Goal: Book appointment/travel/reservation

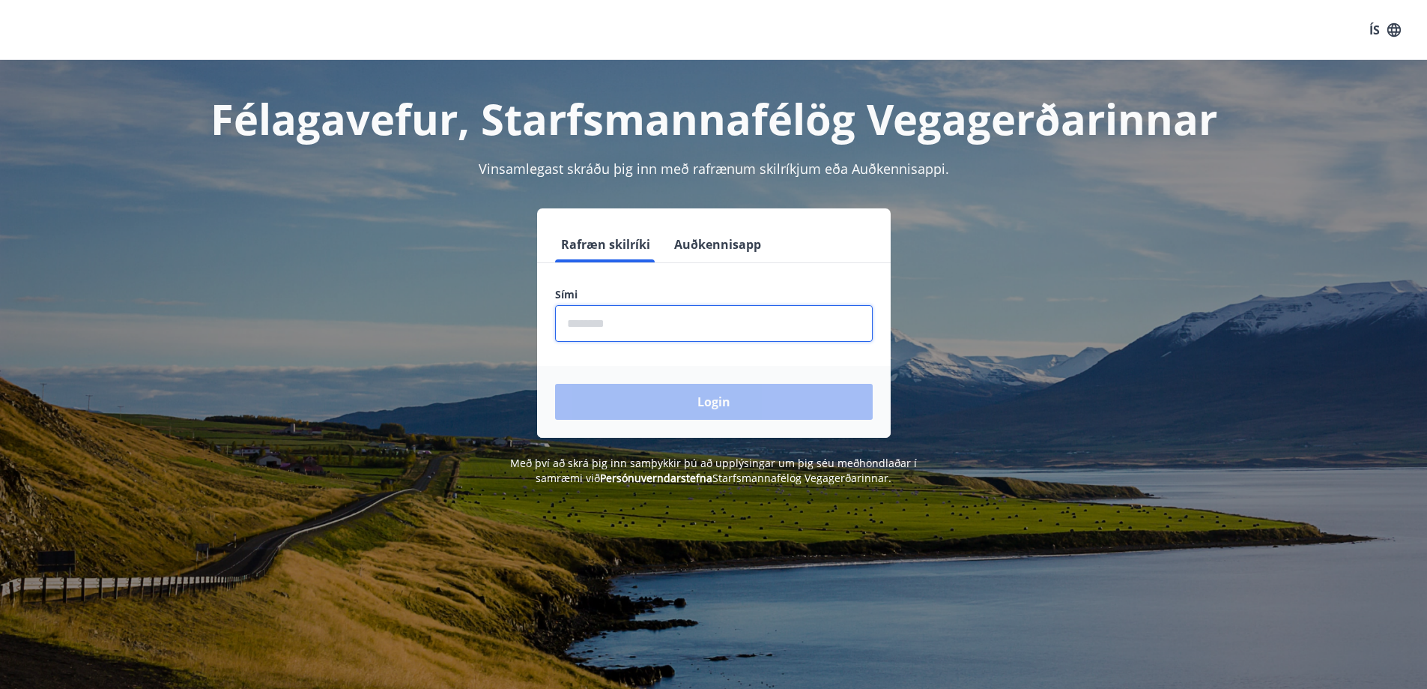
click at [828, 333] on input "phone" at bounding box center [714, 323] width 318 height 37
type input "********"
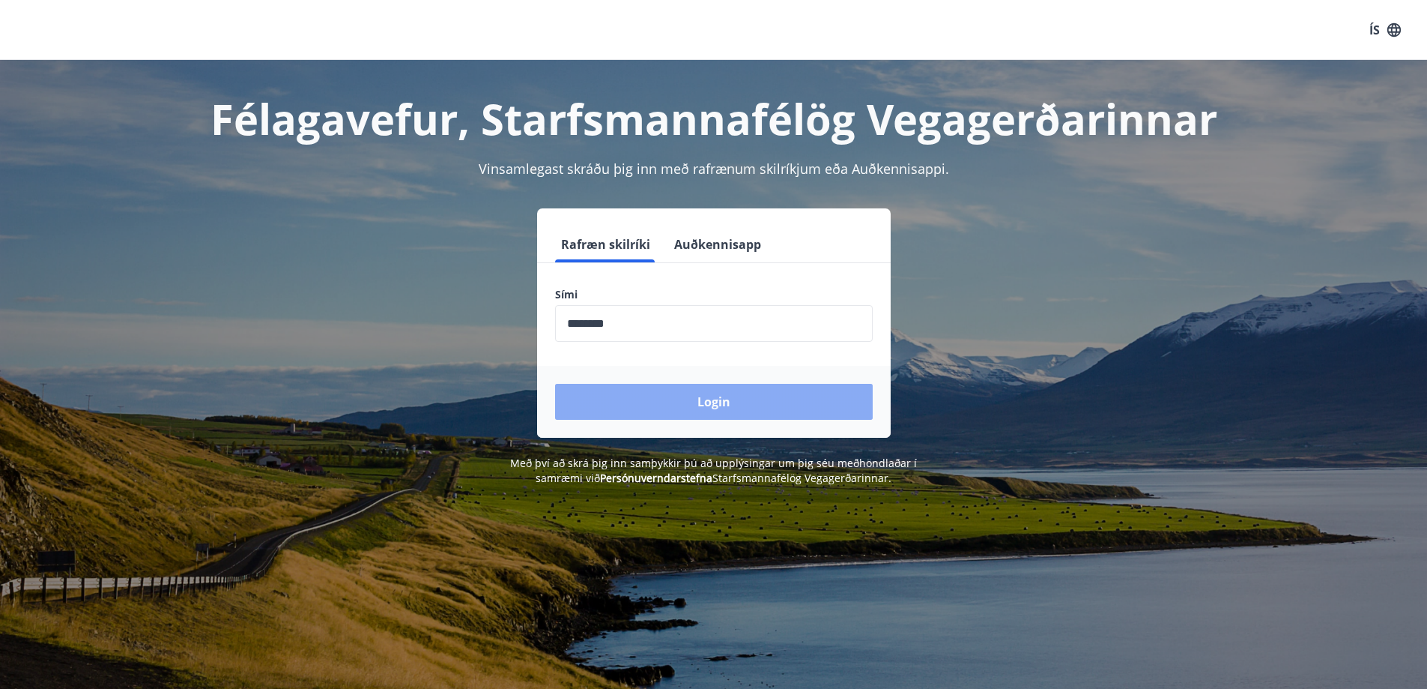
click at [683, 402] on button "Login" at bounding box center [714, 402] width 318 height 36
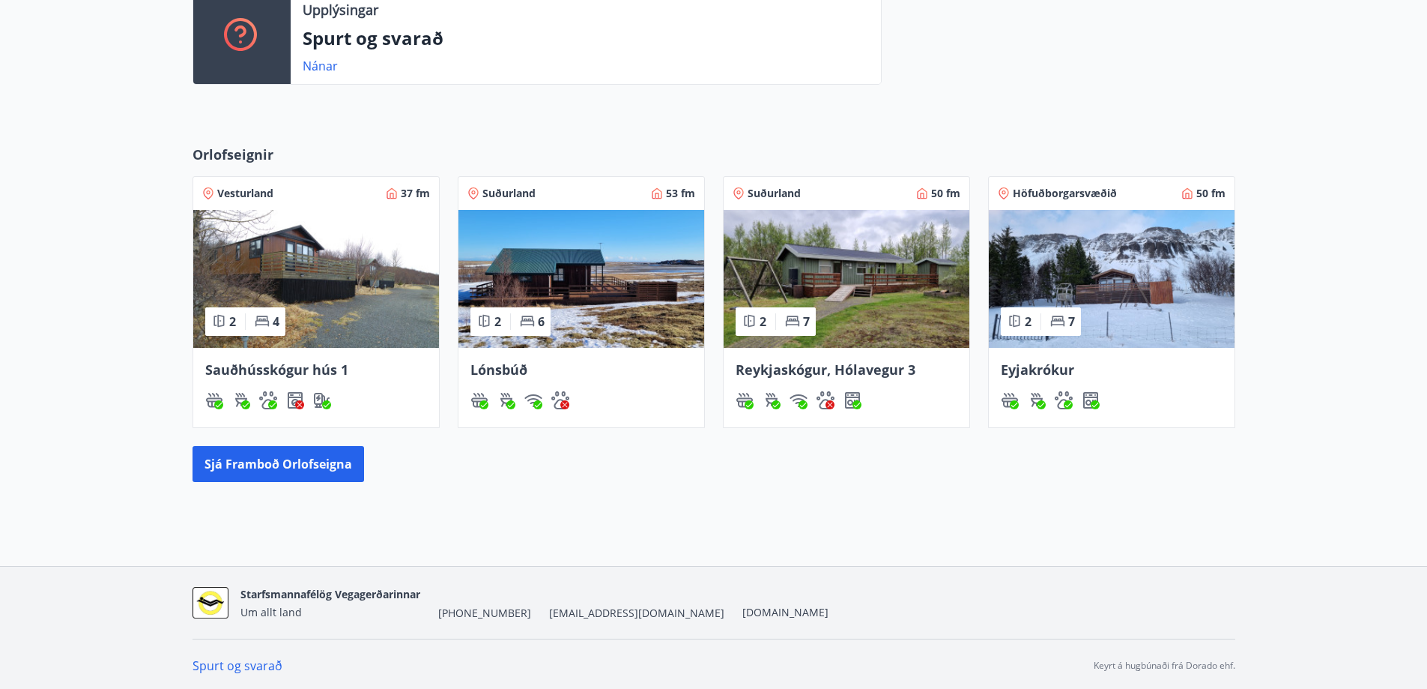
scroll to position [547, 0]
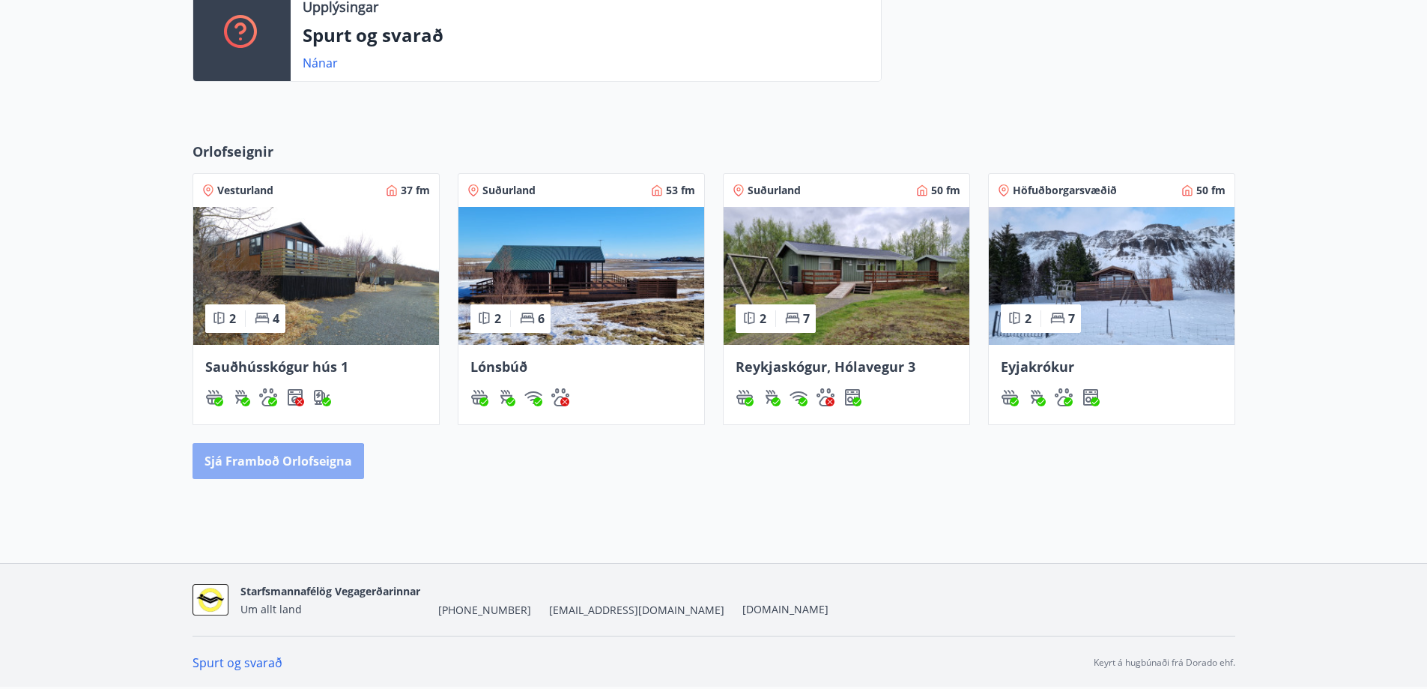
click at [256, 468] on button "Sjá framboð orlofseigna" at bounding box center [279, 461] width 172 height 36
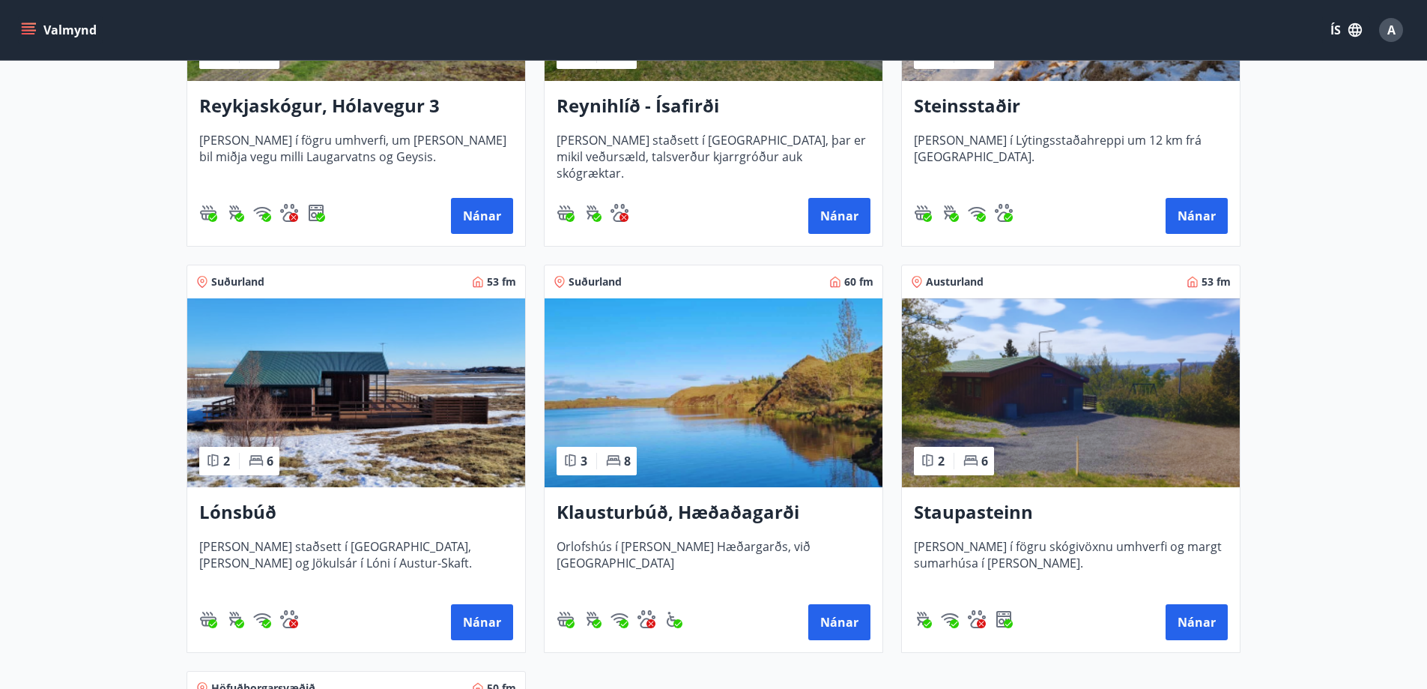
scroll to position [899, 0]
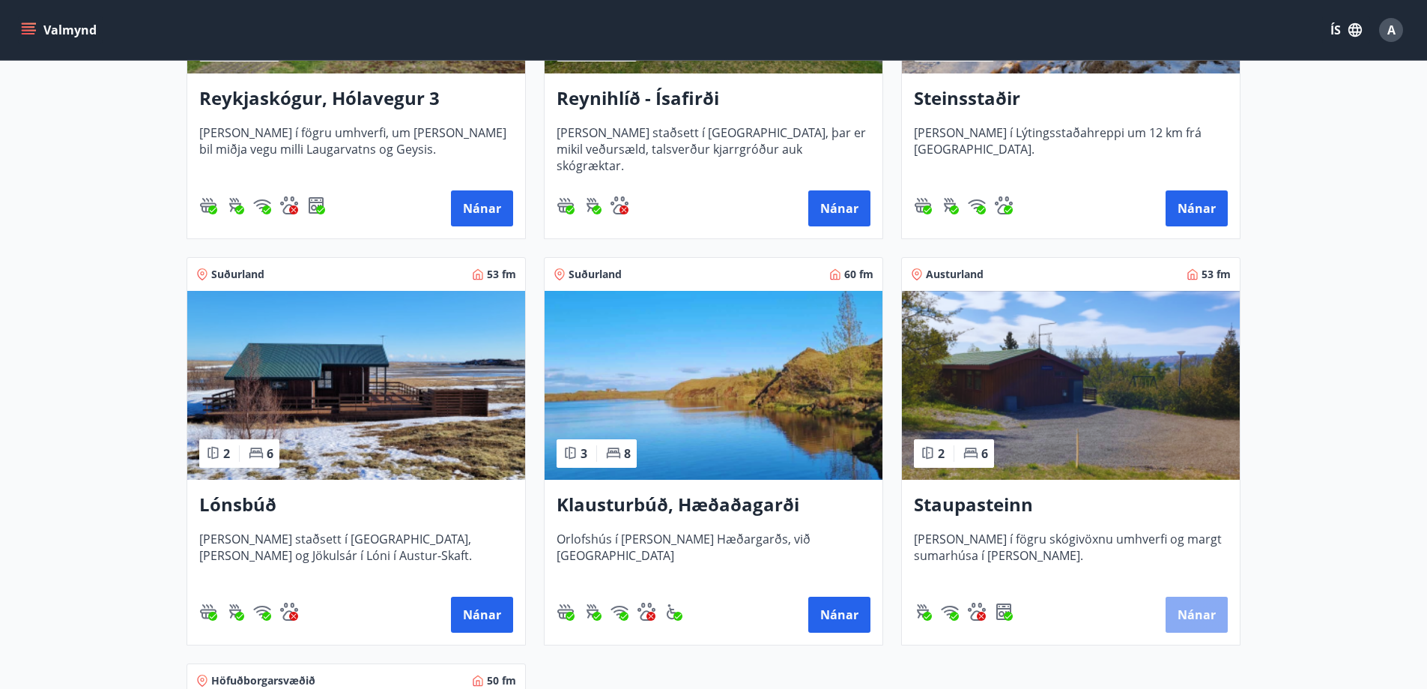
click at [1216, 620] on button "Nánar" at bounding box center [1197, 614] width 62 height 36
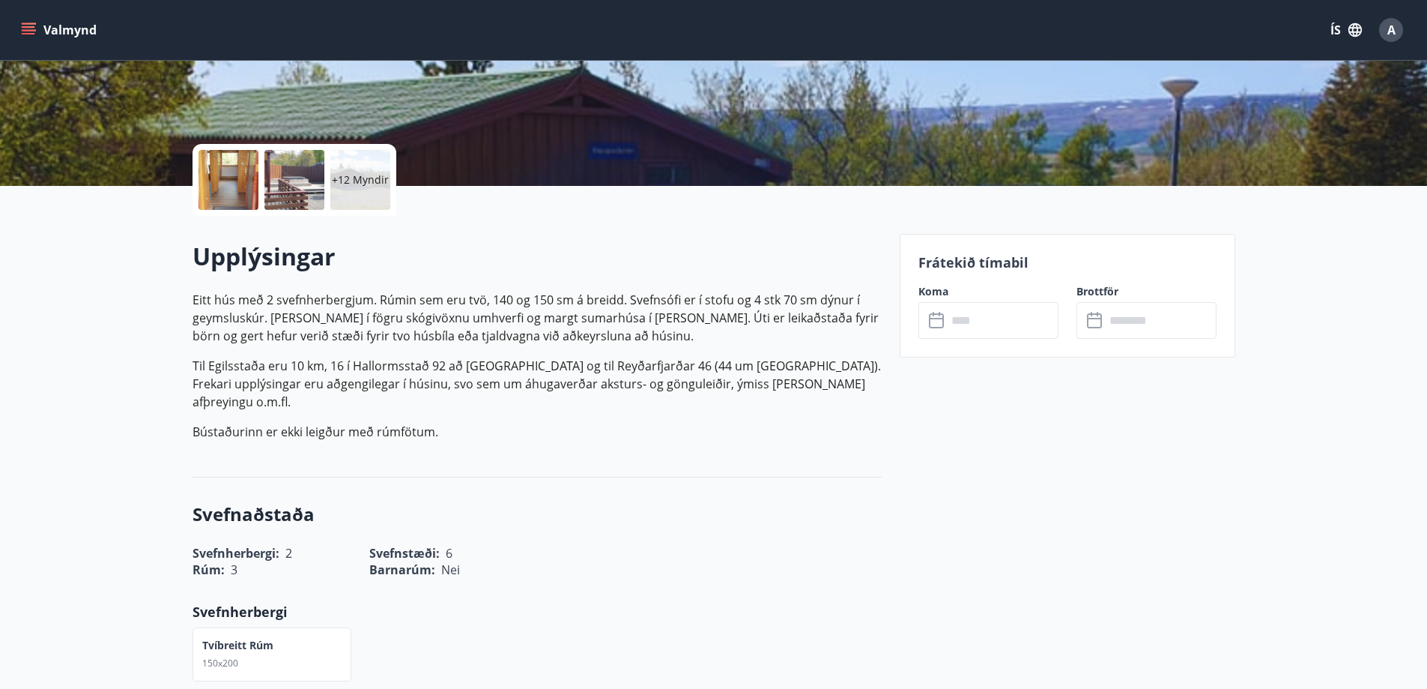
scroll to position [300, 0]
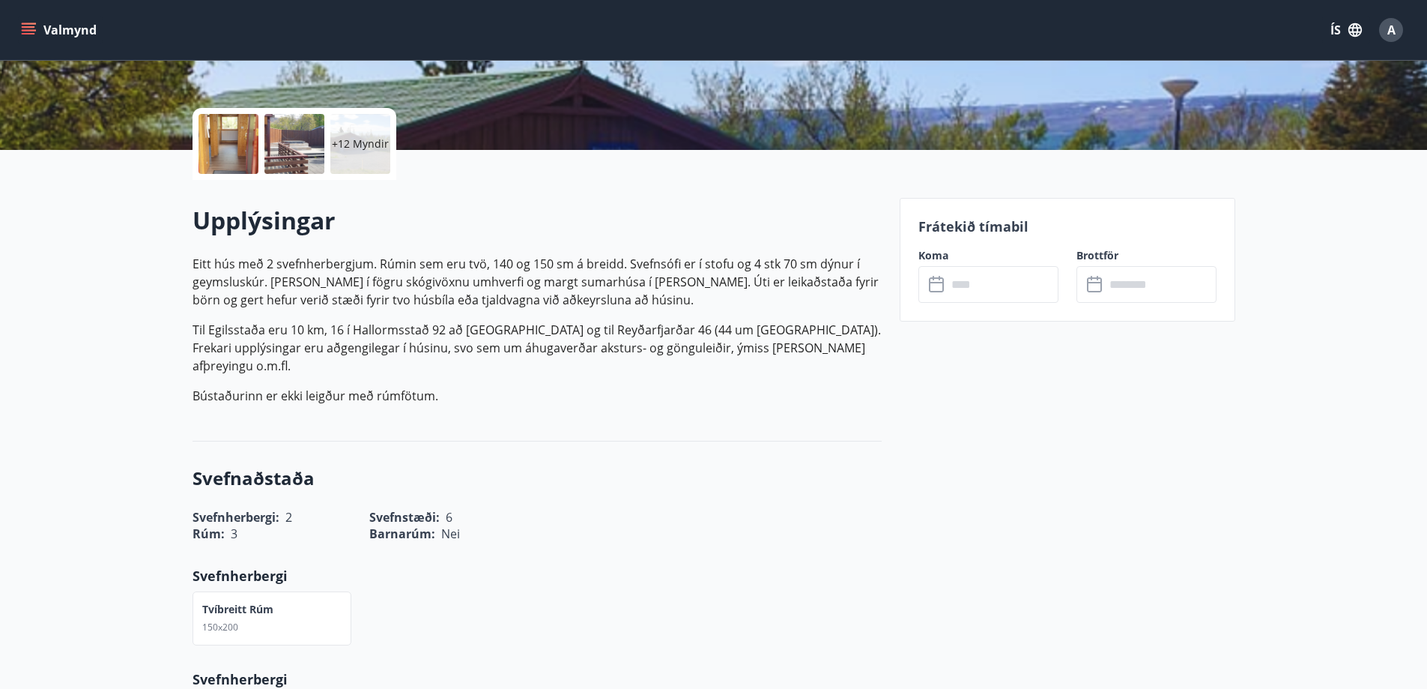
click at [937, 283] on icon at bounding box center [938, 285] width 18 height 18
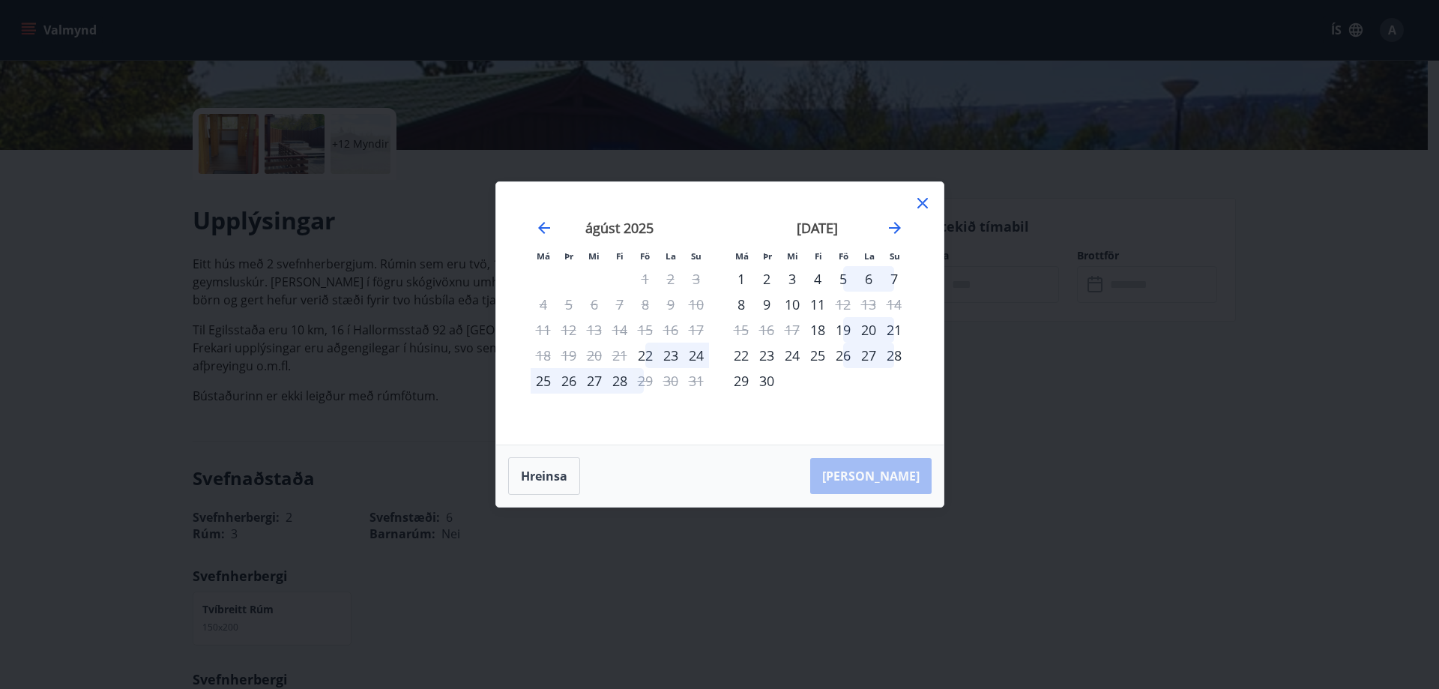
click at [923, 202] on icon at bounding box center [922, 203] width 10 height 10
